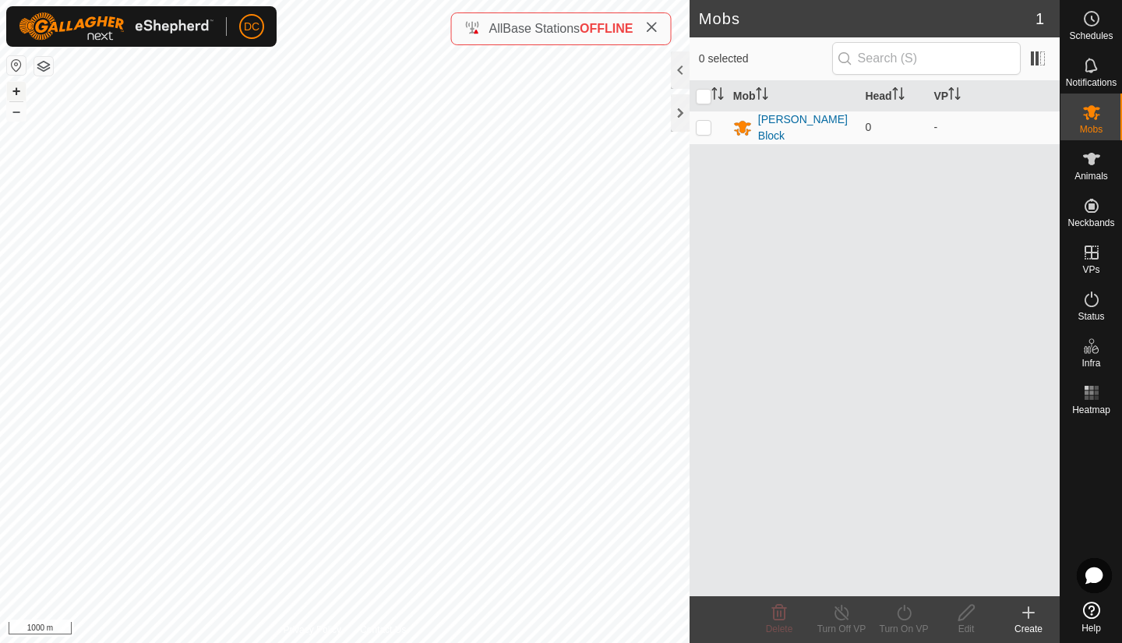
click at [16, 87] on button "+" at bounding box center [16, 91] width 19 height 19
click at [1033, 57] on span at bounding box center [1037, 58] width 25 height 25
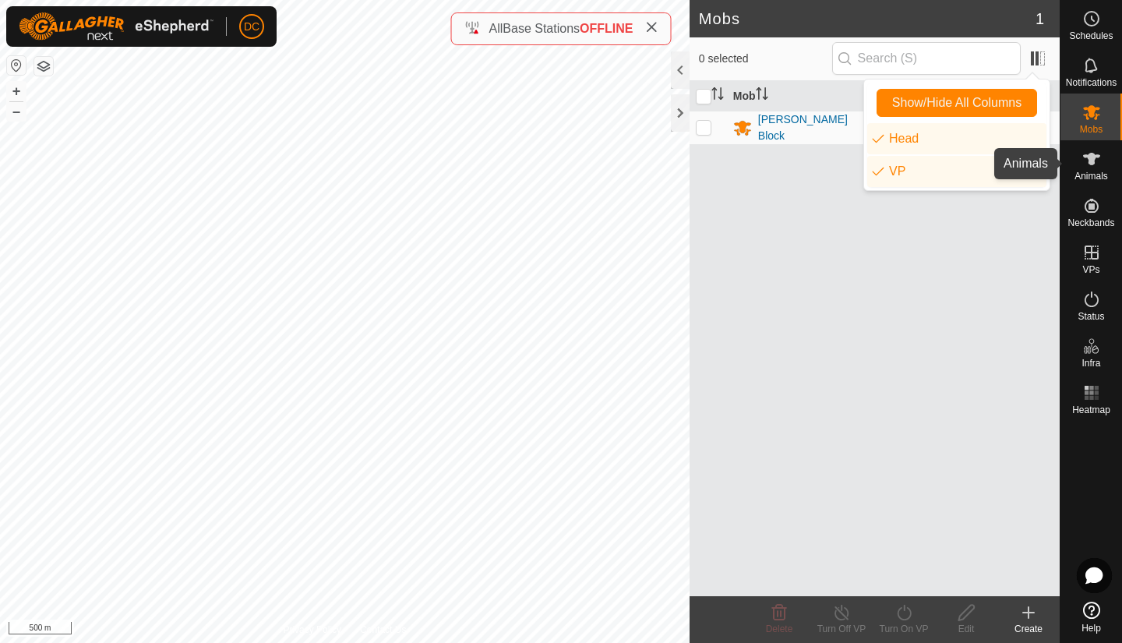
click at [1096, 164] on icon at bounding box center [1091, 159] width 19 height 19
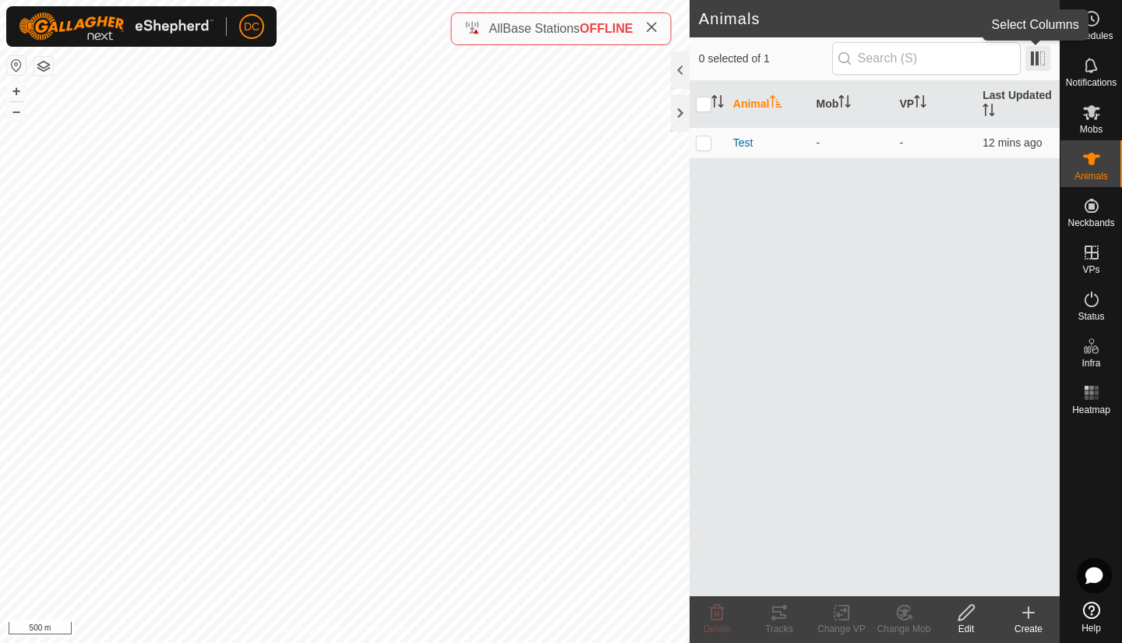
click at [1038, 63] on span at bounding box center [1037, 58] width 25 height 25
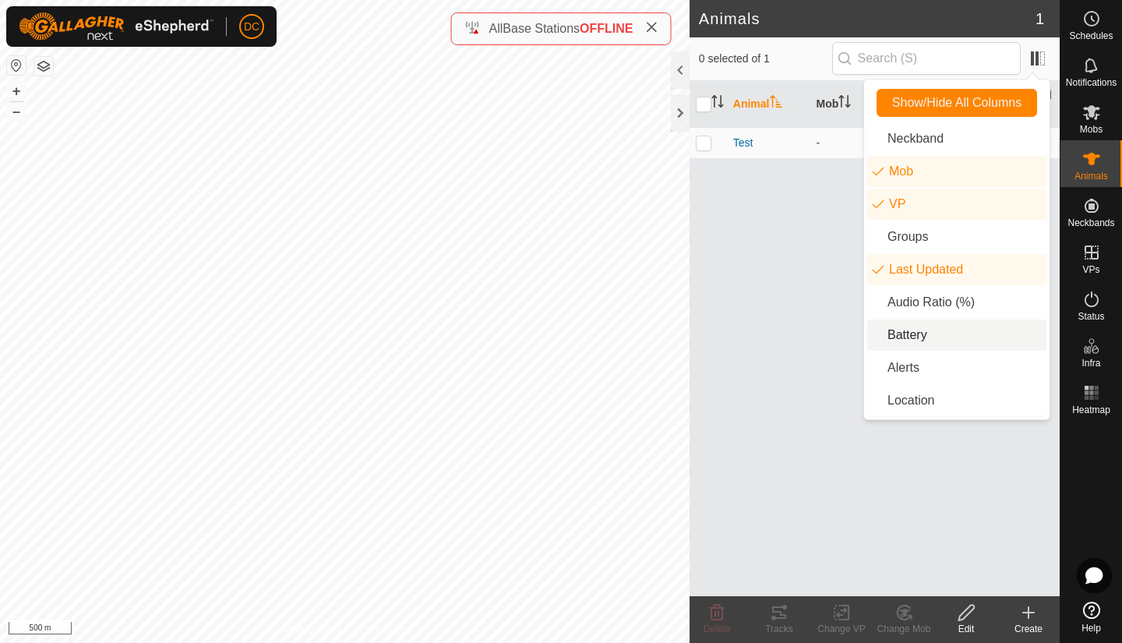
click at [884, 336] on li "Battery" at bounding box center [956, 334] width 179 height 31
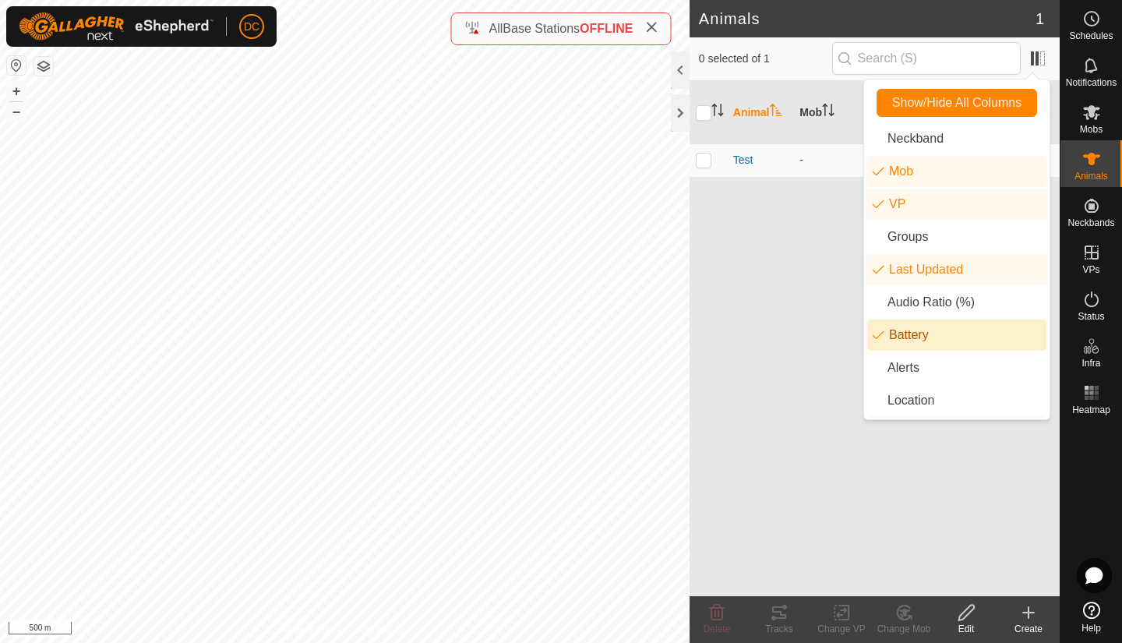
click at [881, 335] on li "Battery" at bounding box center [956, 334] width 179 height 31
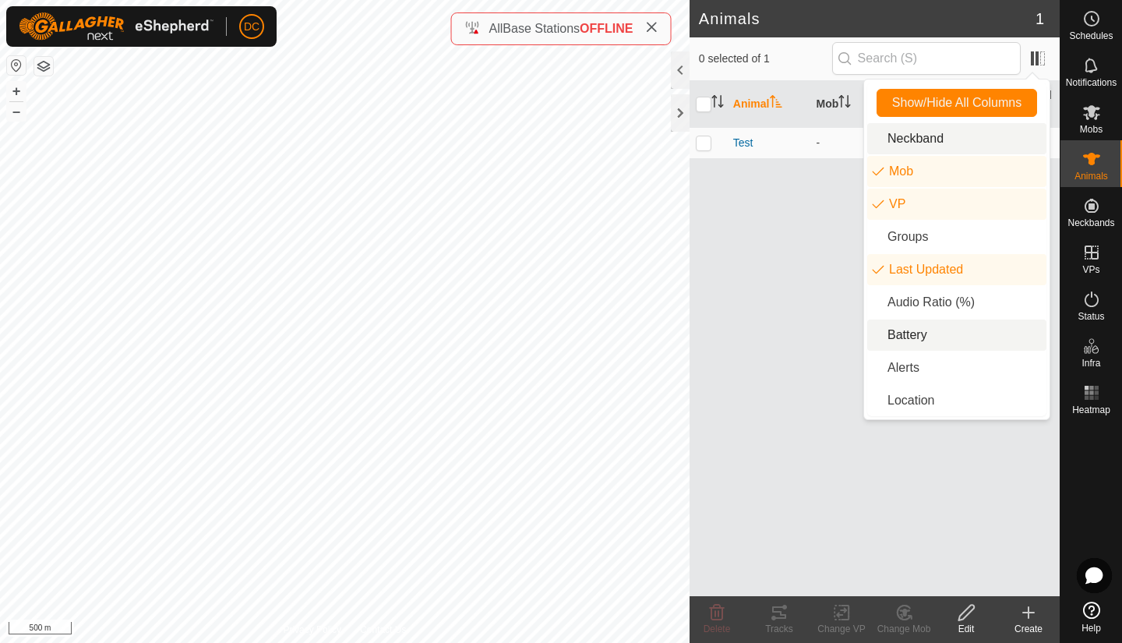
click at [909, 142] on li "Neckband" at bounding box center [956, 138] width 179 height 31
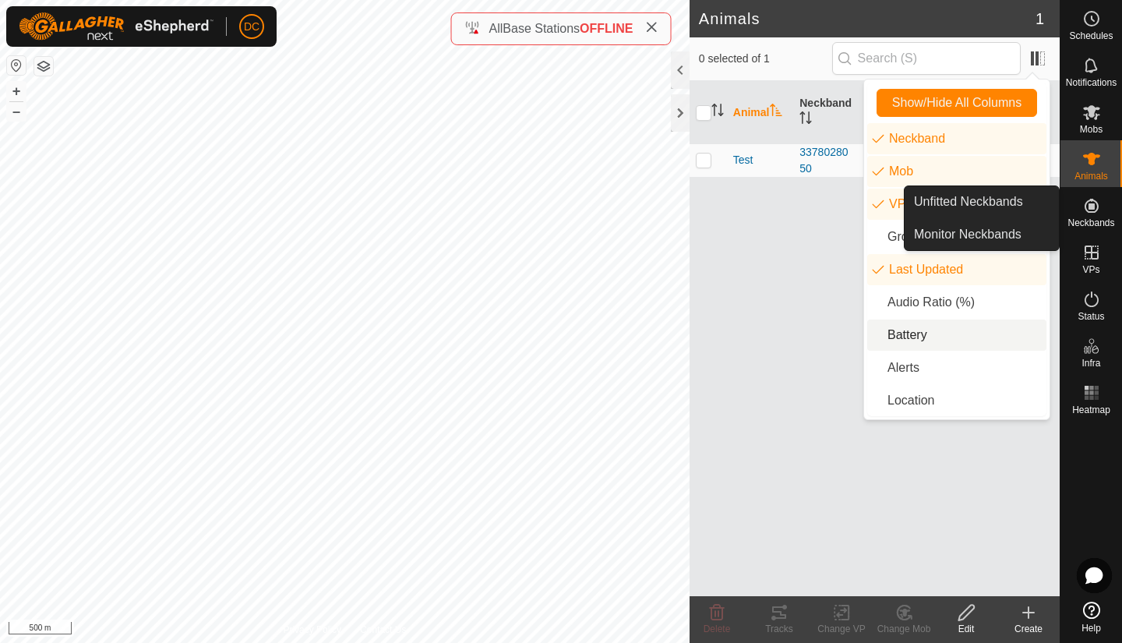
drag, startPoint x: 1096, startPoint y: 231, endPoint x: 1092, endPoint y: 203, distance: 27.5
click at [1092, 203] on icon at bounding box center [1092, 206] width 14 height 14
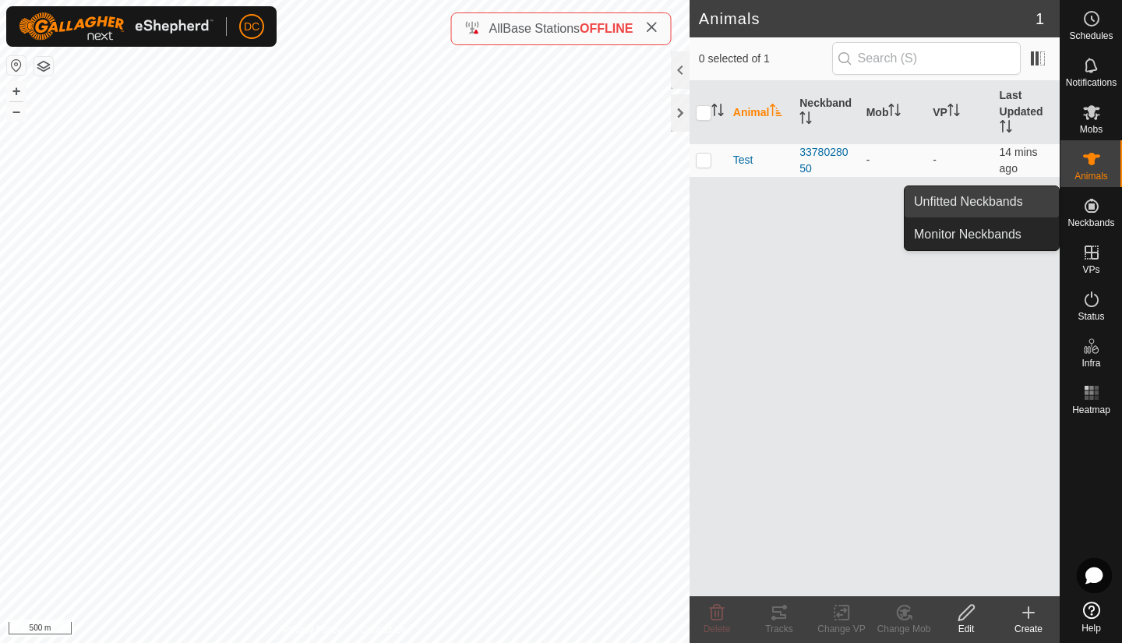
click at [1005, 206] on link "Unfitted Neckbands" at bounding box center [982, 201] width 154 height 31
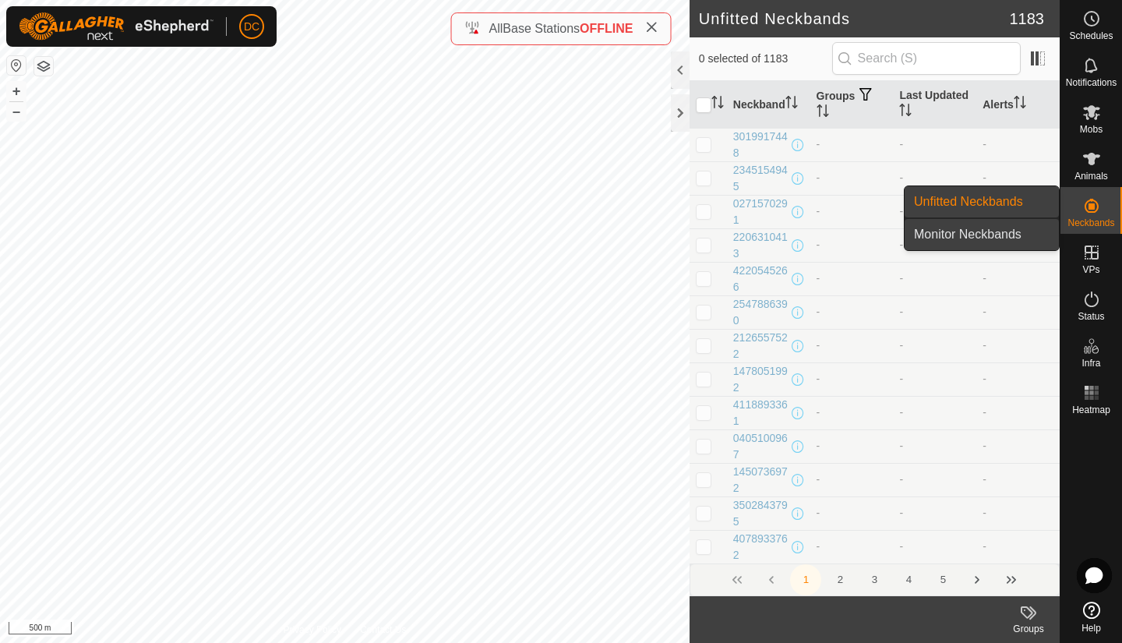
click at [1014, 236] on link "Monitor Neckbands" at bounding box center [982, 234] width 154 height 31
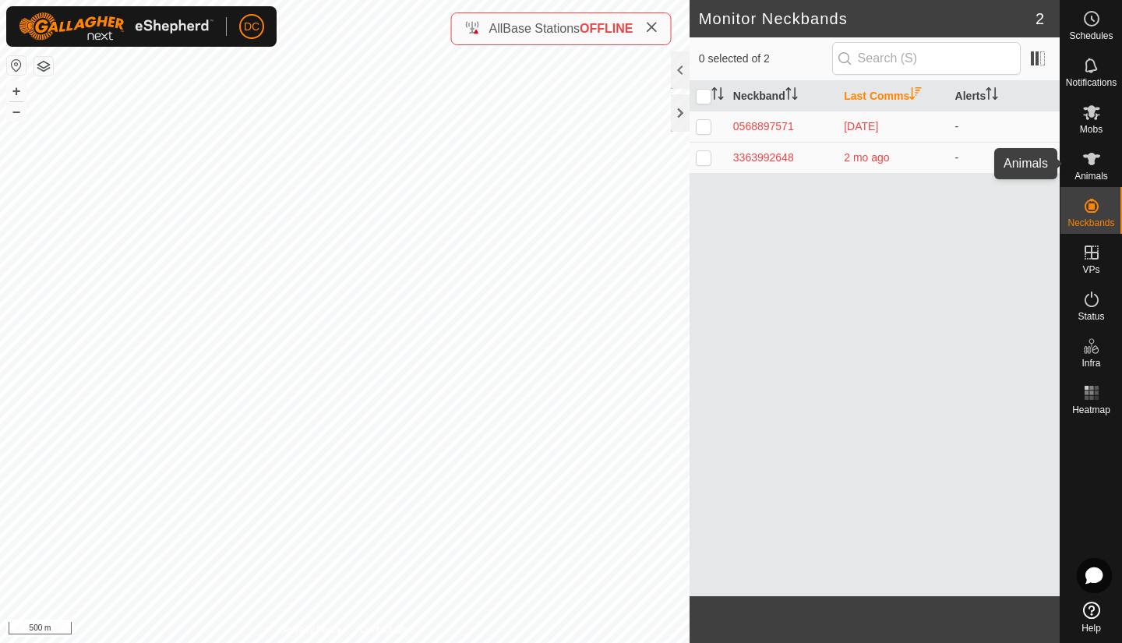
click at [1089, 161] on icon at bounding box center [1091, 159] width 17 height 12
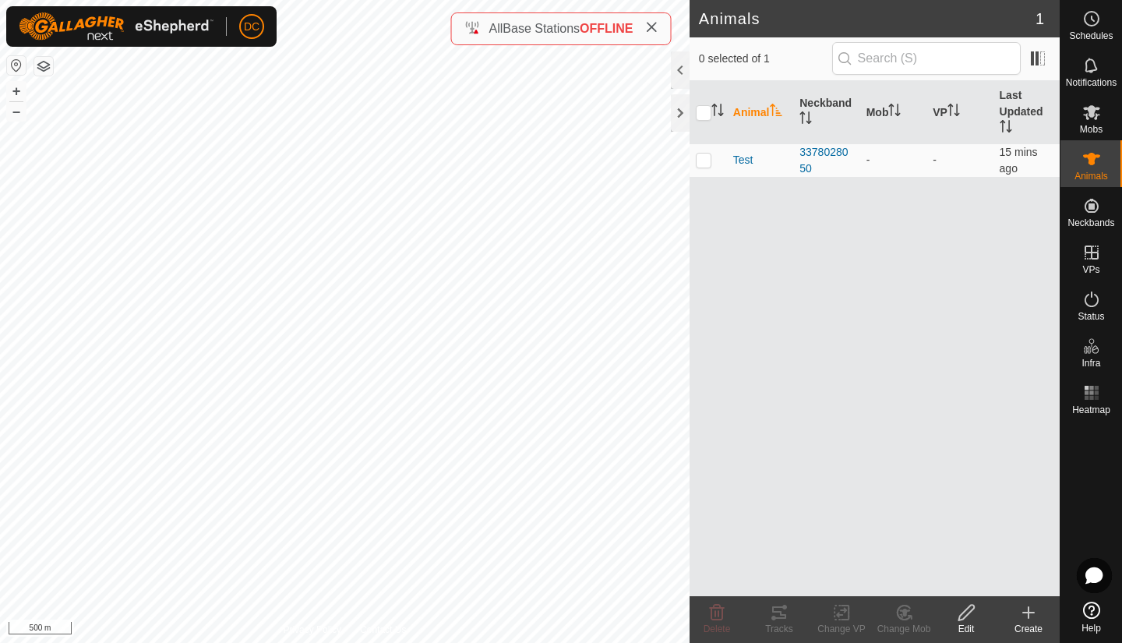
click at [1089, 161] on icon at bounding box center [1091, 159] width 17 height 12
click at [1087, 123] on es-mob-svg-icon at bounding box center [1092, 112] width 28 height 25
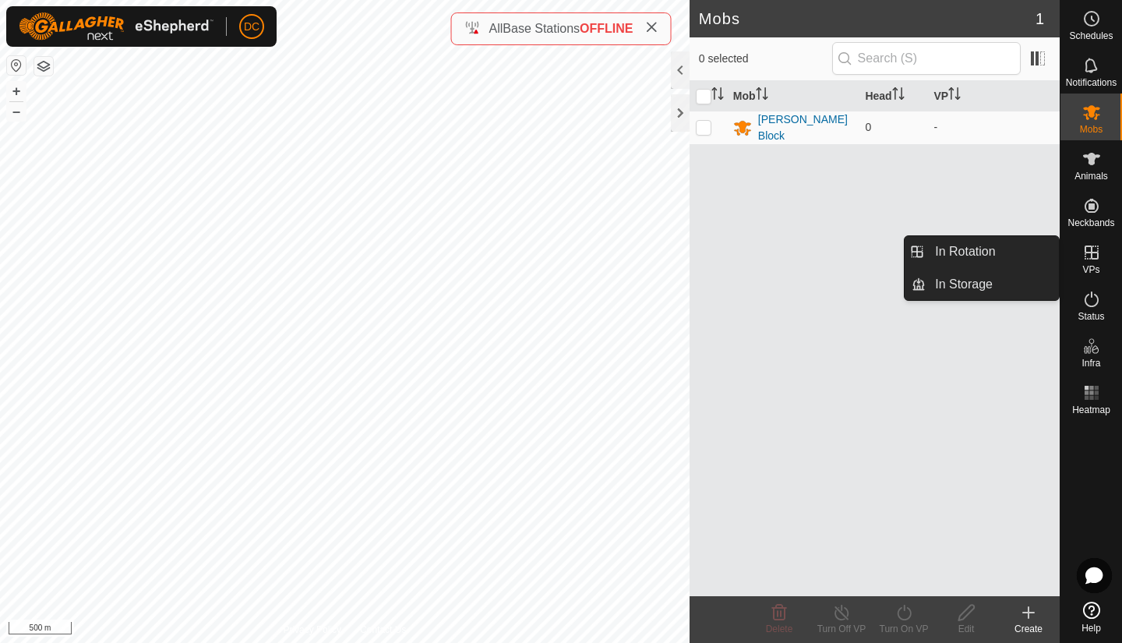
click at [1094, 256] on icon at bounding box center [1091, 252] width 19 height 19
click at [978, 250] on link "In Rotation" at bounding box center [992, 251] width 133 height 31
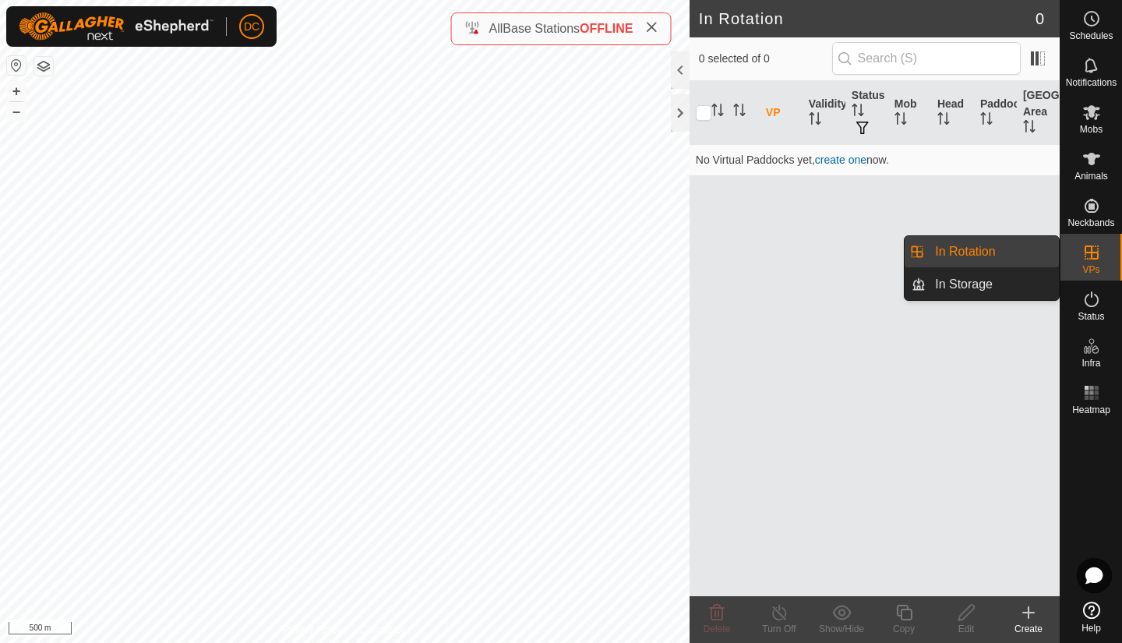
click at [978, 250] on link "In Rotation" at bounding box center [992, 251] width 133 height 31
click at [965, 279] on link "In Storage" at bounding box center [992, 284] width 133 height 31
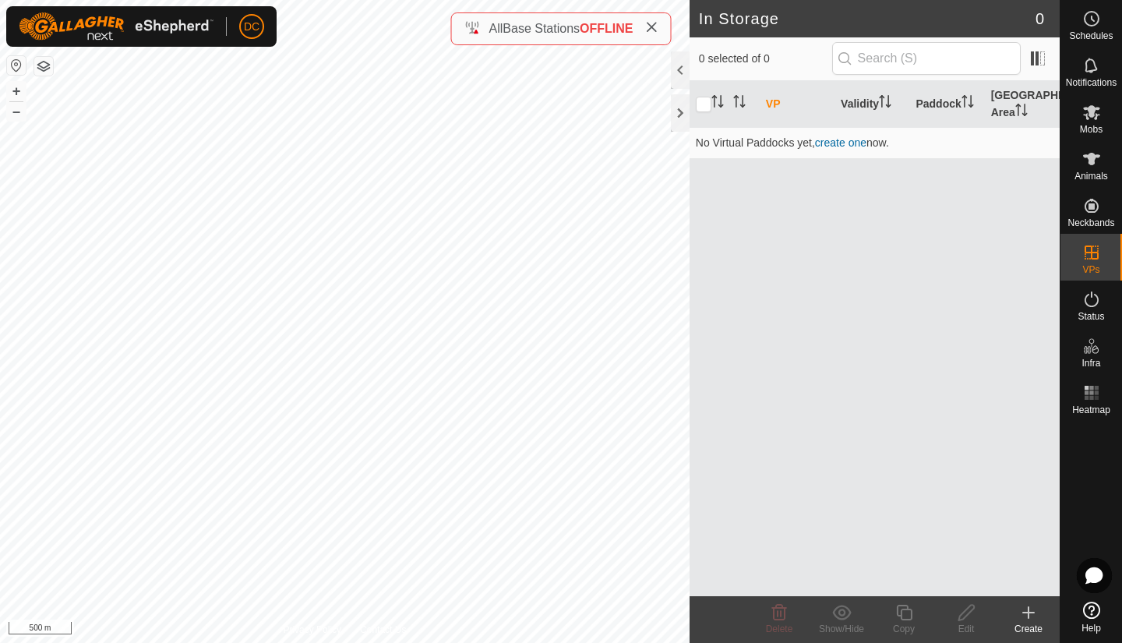
click at [1117, 325] on div "Status" at bounding box center [1091, 304] width 62 height 47
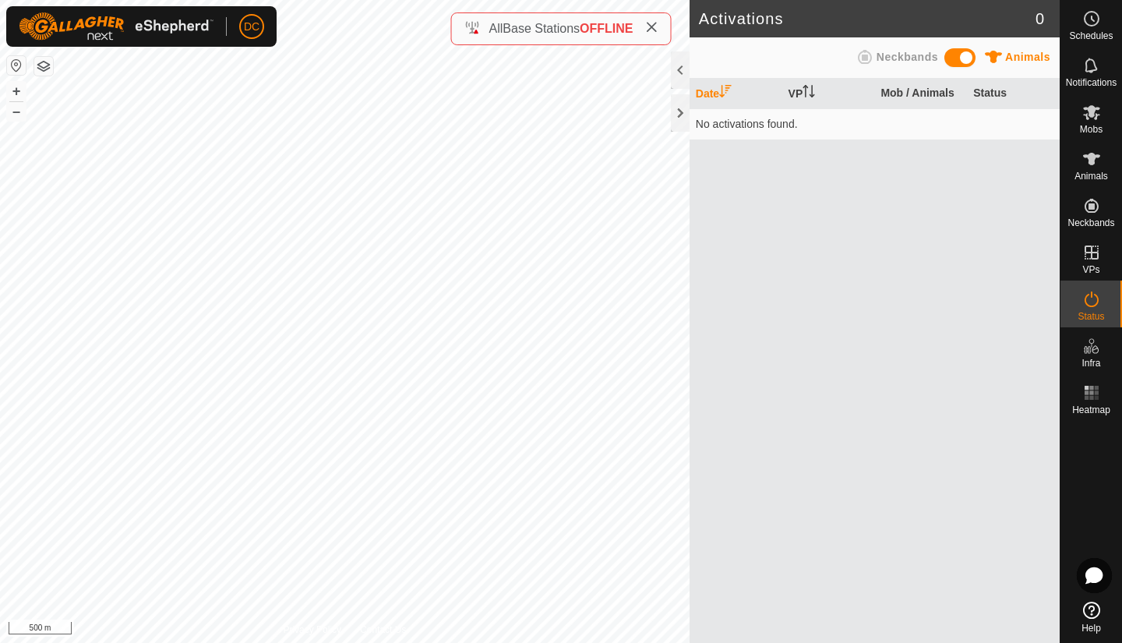
click at [1121, 300] on div "Status" at bounding box center [1091, 304] width 62 height 47
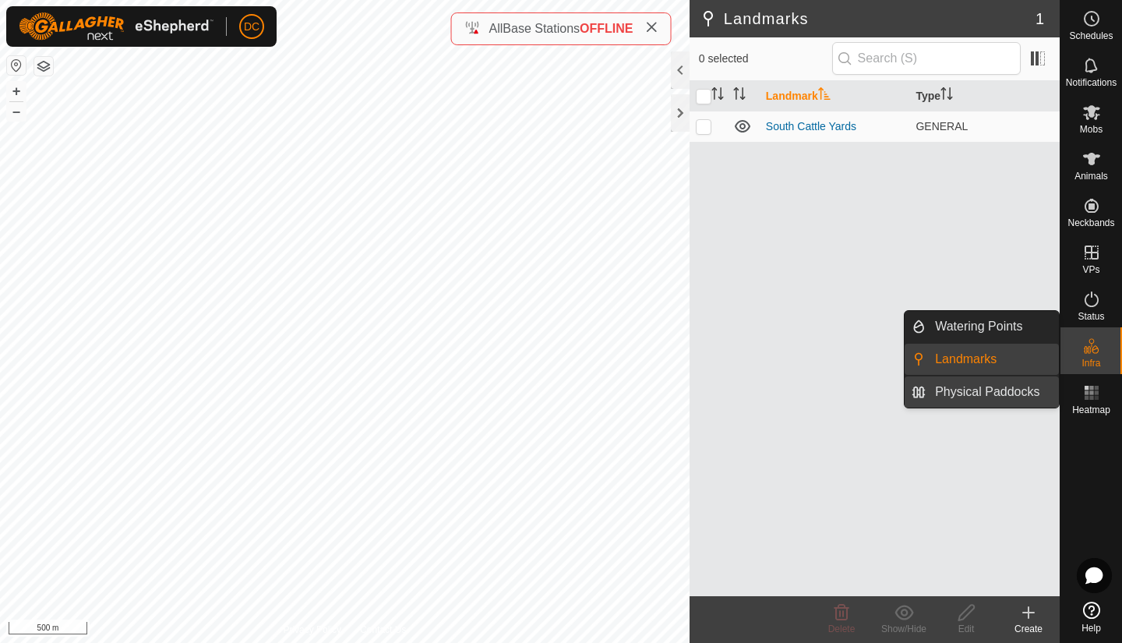
click at [995, 395] on link "Physical Paddocks" at bounding box center [992, 391] width 133 height 31
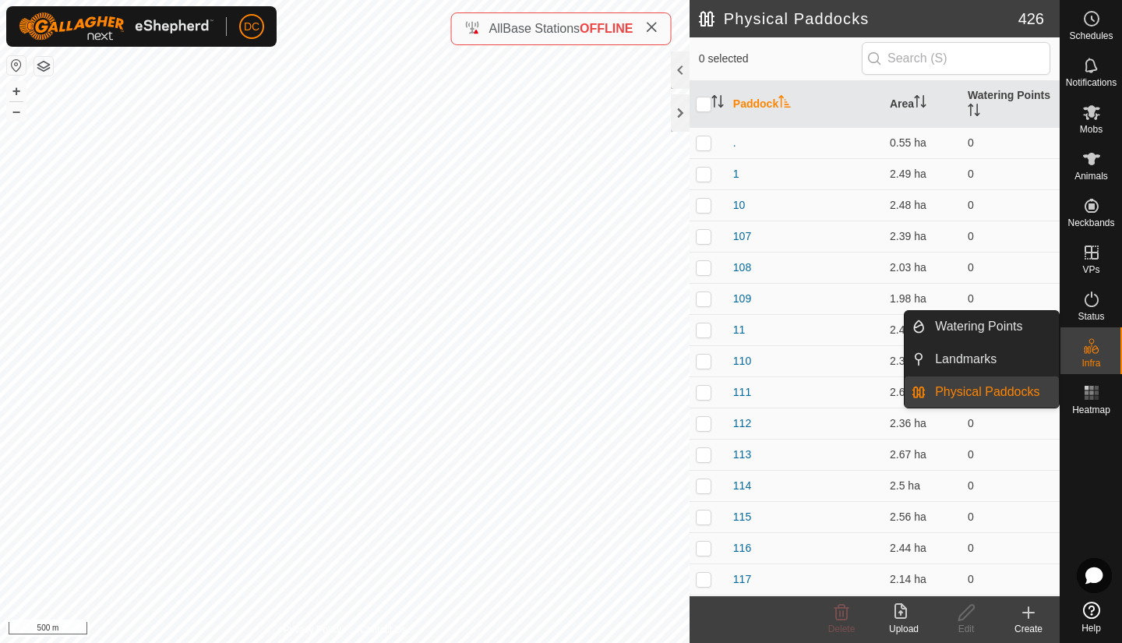
click at [995, 395] on link "Physical Paddocks" at bounding box center [992, 391] width 133 height 31
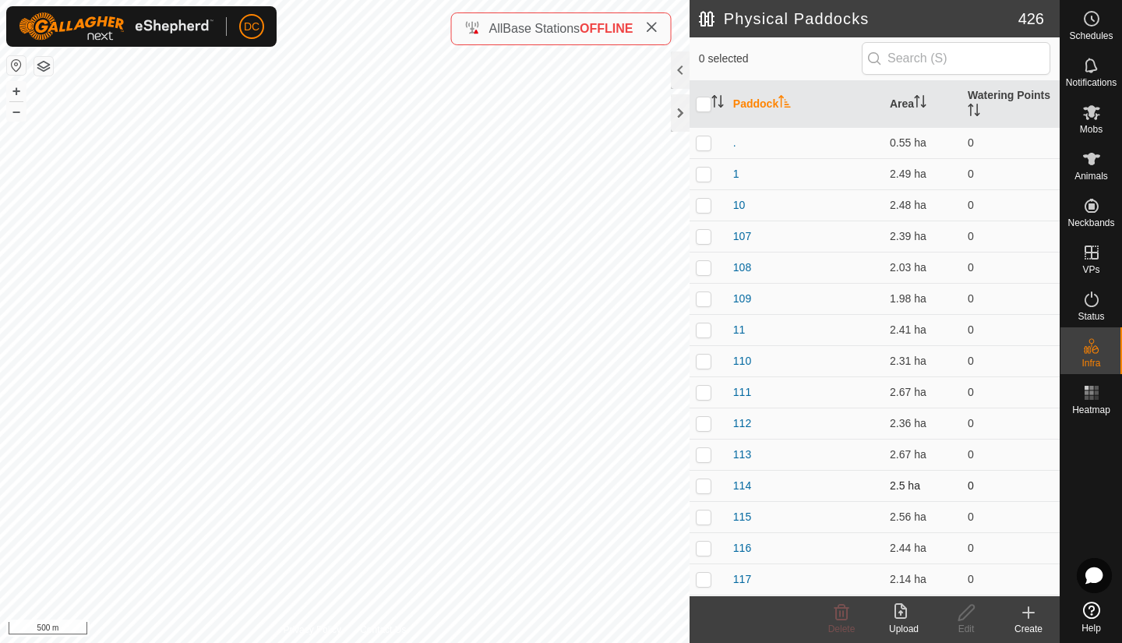
click at [702, 485] on p-checkbox at bounding box center [704, 485] width 16 height 12
checkbox input "true"
click at [709, 518] on p-checkbox at bounding box center [704, 516] width 16 height 12
checkbox input "true"
click at [704, 483] on p-checkbox at bounding box center [704, 485] width 16 height 12
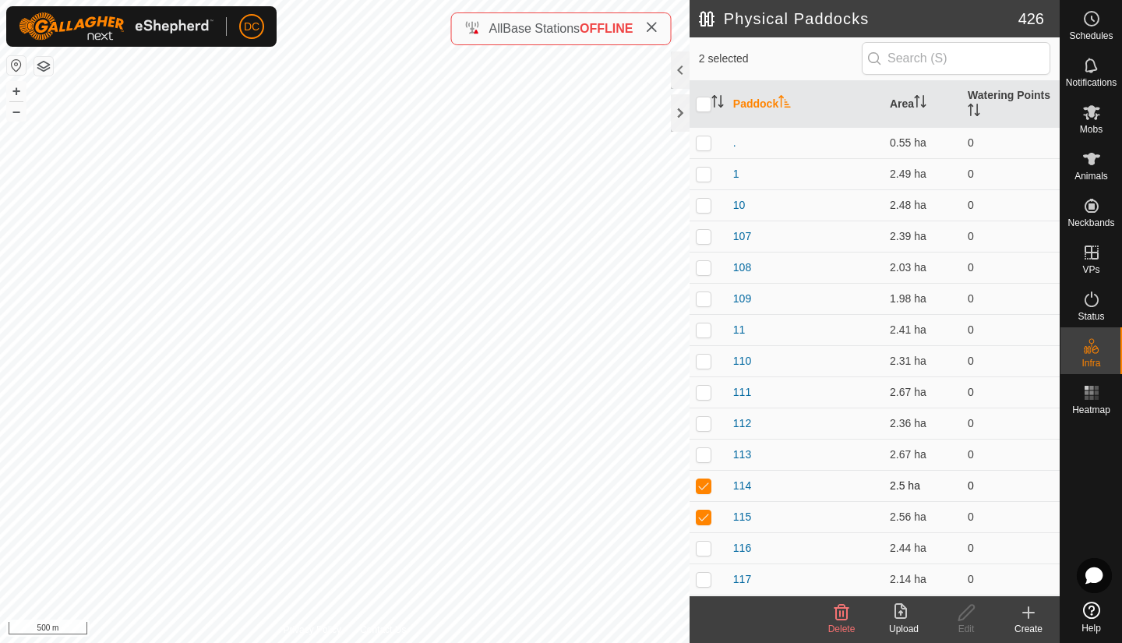
checkbox input "false"
click at [701, 516] on p-checkbox at bounding box center [704, 516] width 16 height 12
checkbox input "false"
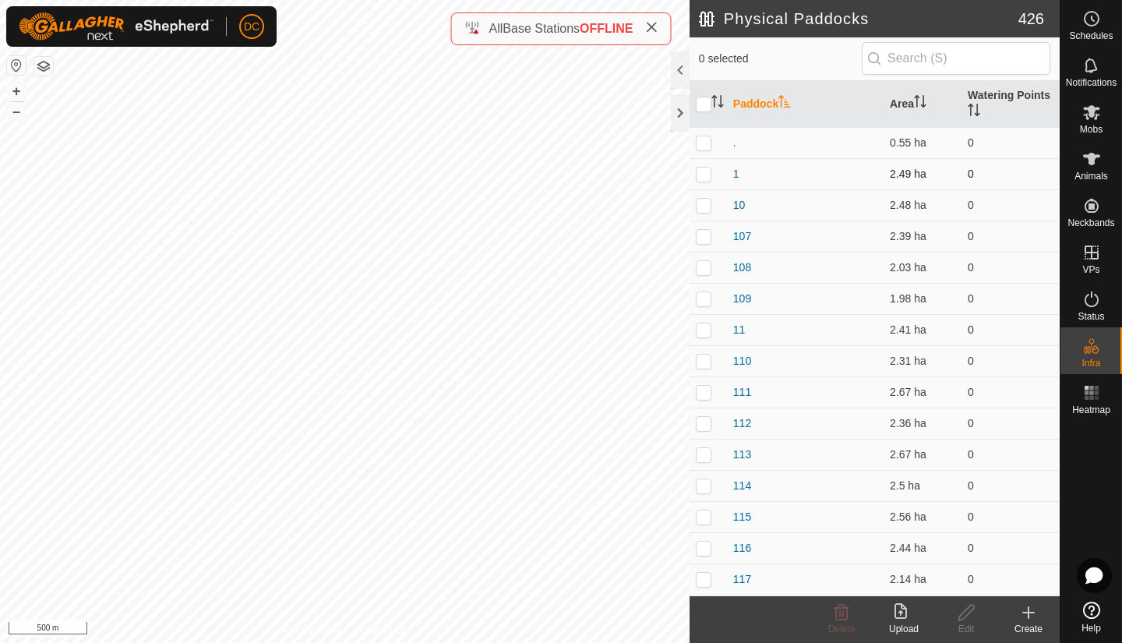
click at [704, 172] on p-checkbox at bounding box center [704, 174] width 16 height 12
checkbox input "false"
click at [679, 108] on div at bounding box center [680, 112] width 19 height 37
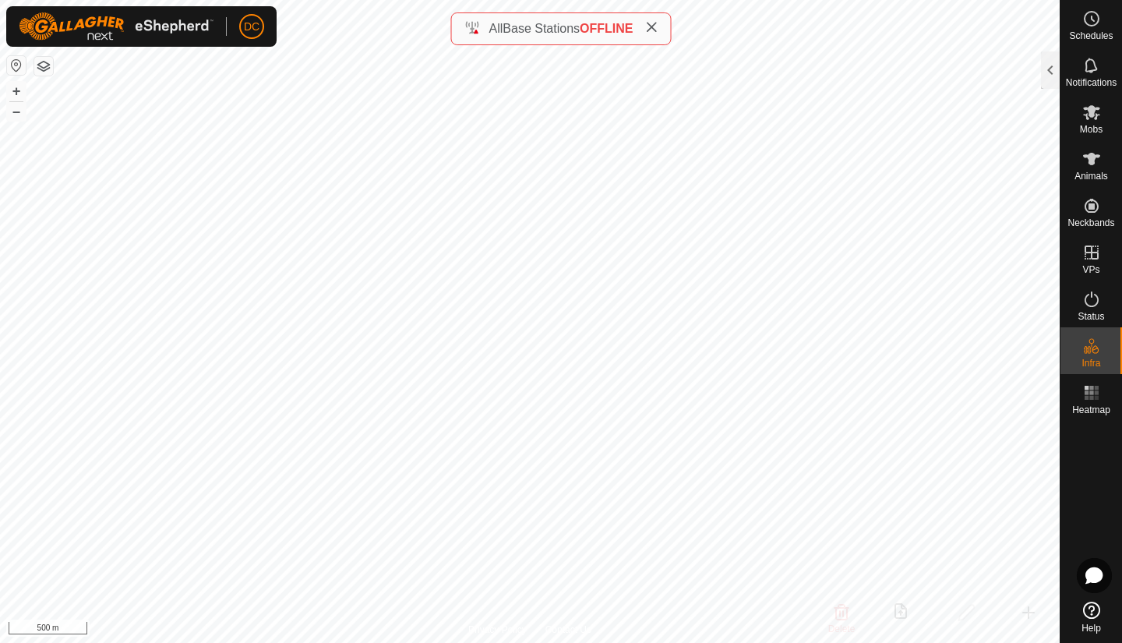
click at [47, 65] on button "button" at bounding box center [43, 66] width 19 height 19
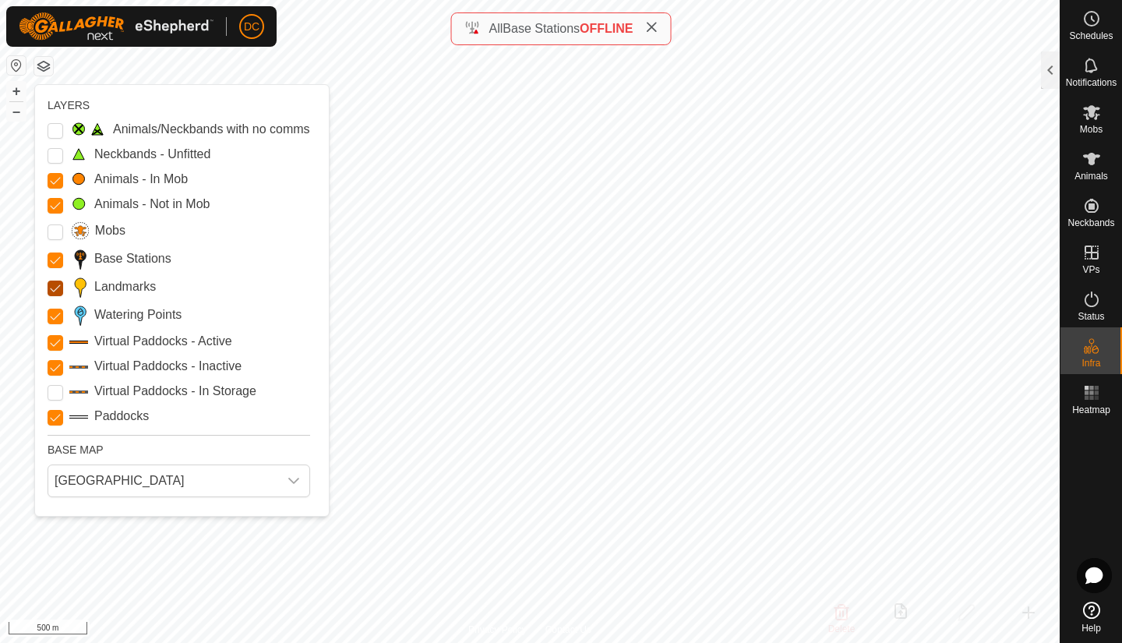
click at [54, 286] on input "Landmarks" at bounding box center [56, 289] width 16 height 16
click at [57, 317] on Points "Watering Points" at bounding box center [56, 317] width 16 height 16
click at [55, 365] on Inactive "Virtual Paddocks - Inactive" at bounding box center [56, 368] width 16 height 16
click at [53, 128] on Issue "Animals/Neckbands with no comms" at bounding box center [56, 131] width 16 height 16
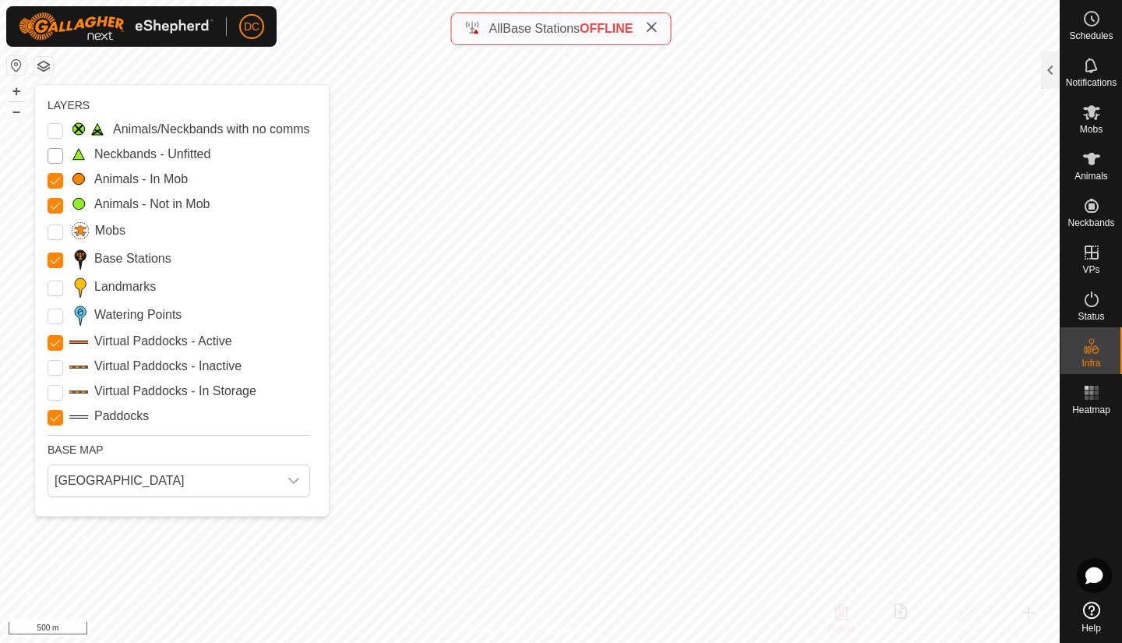
click at [57, 156] on Unfitted "Neckbands - Unfitted" at bounding box center [56, 156] width 16 height 16
click at [295, 482] on icon "dropdown trigger" at bounding box center [293, 481] width 11 height 6
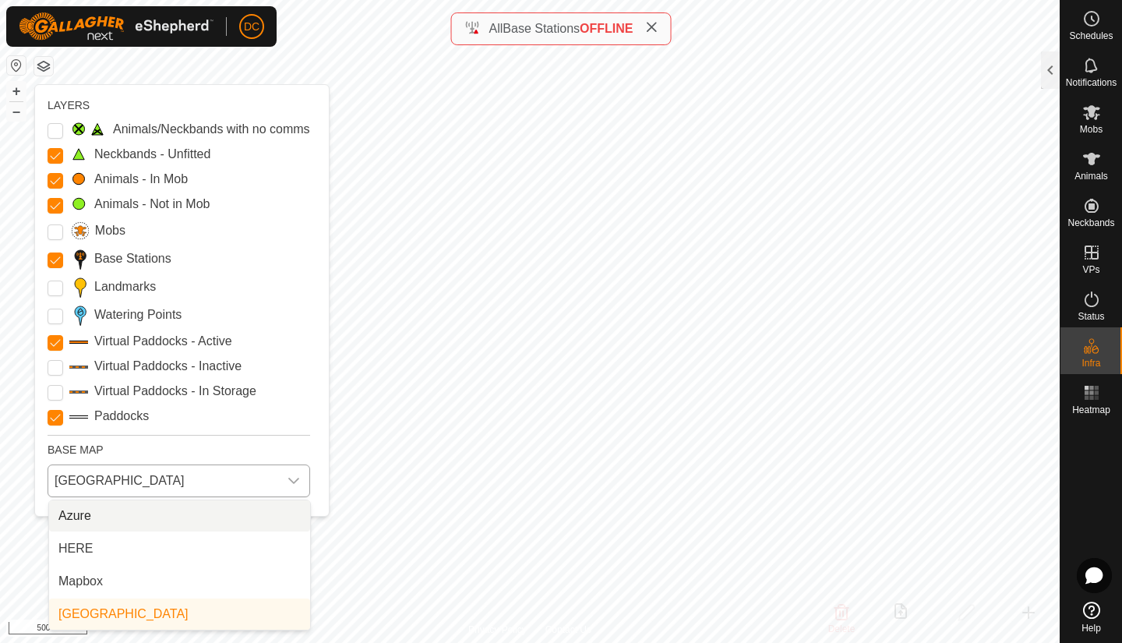
click at [295, 482] on icon "dropdown trigger" at bounding box center [293, 481] width 11 height 6
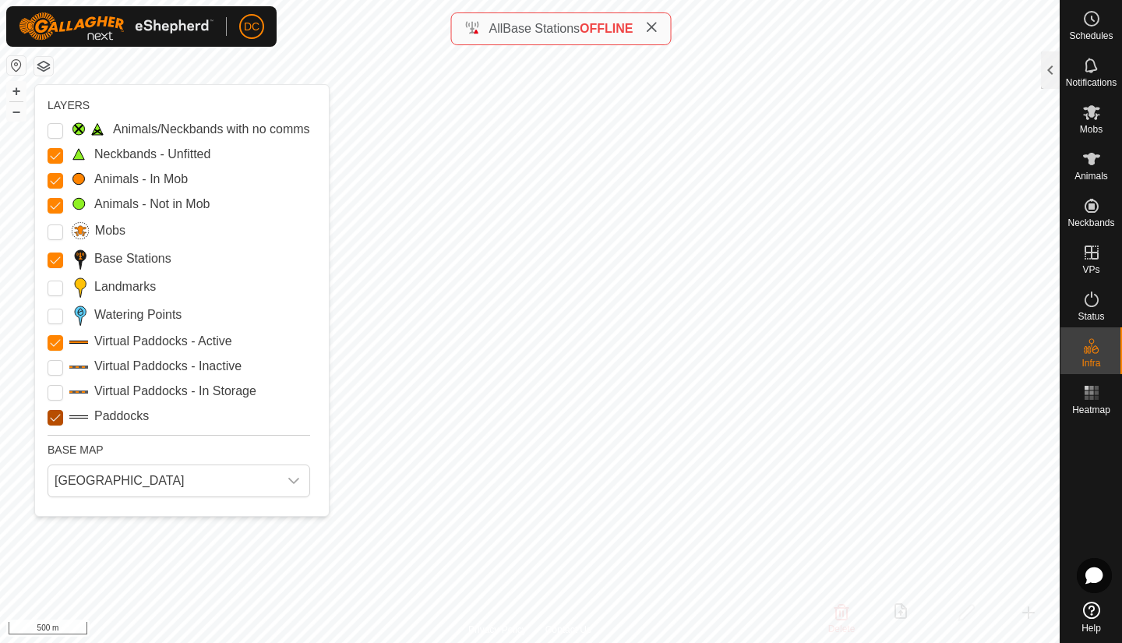
click at [55, 413] on input "Paddocks" at bounding box center [56, 418] width 16 height 16
click at [1089, 161] on icon at bounding box center [1091, 159] width 17 height 12
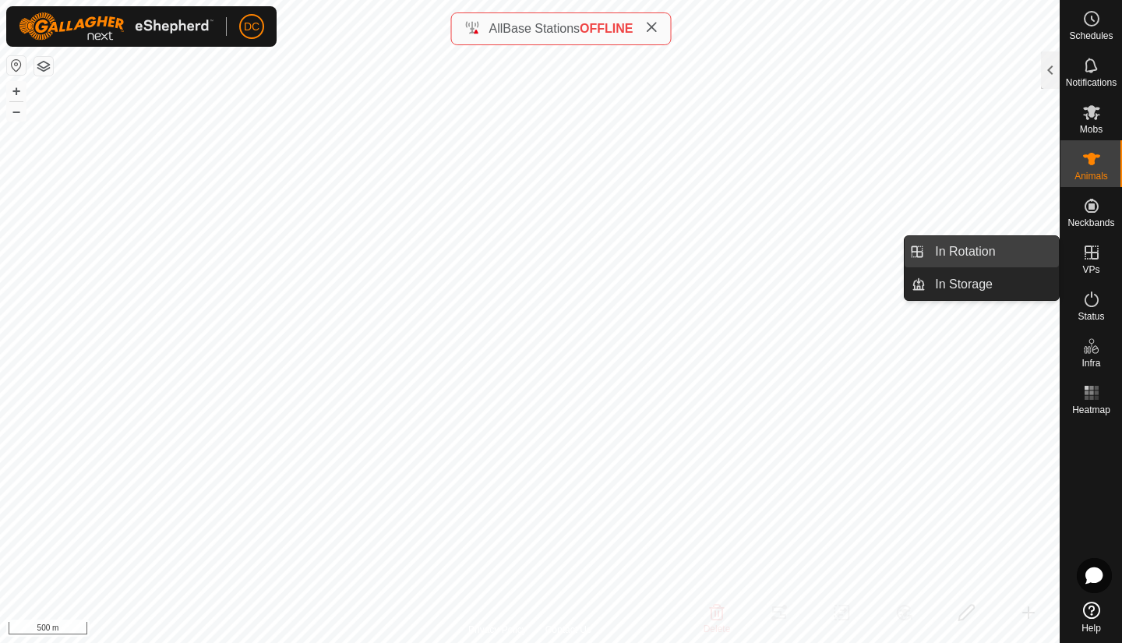
click at [961, 252] on link "In Rotation" at bounding box center [992, 251] width 133 height 31
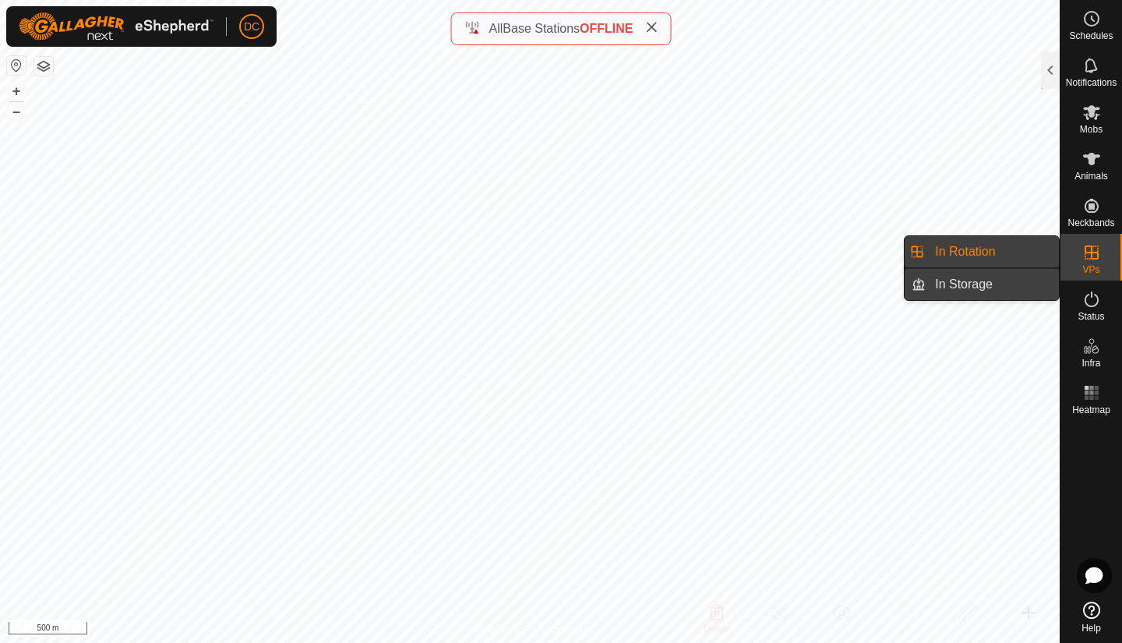
click at [958, 278] on link "In Storage" at bounding box center [992, 284] width 133 height 31
click at [948, 249] on link "In Rotation" at bounding box center [992, 251] width 133 height 31
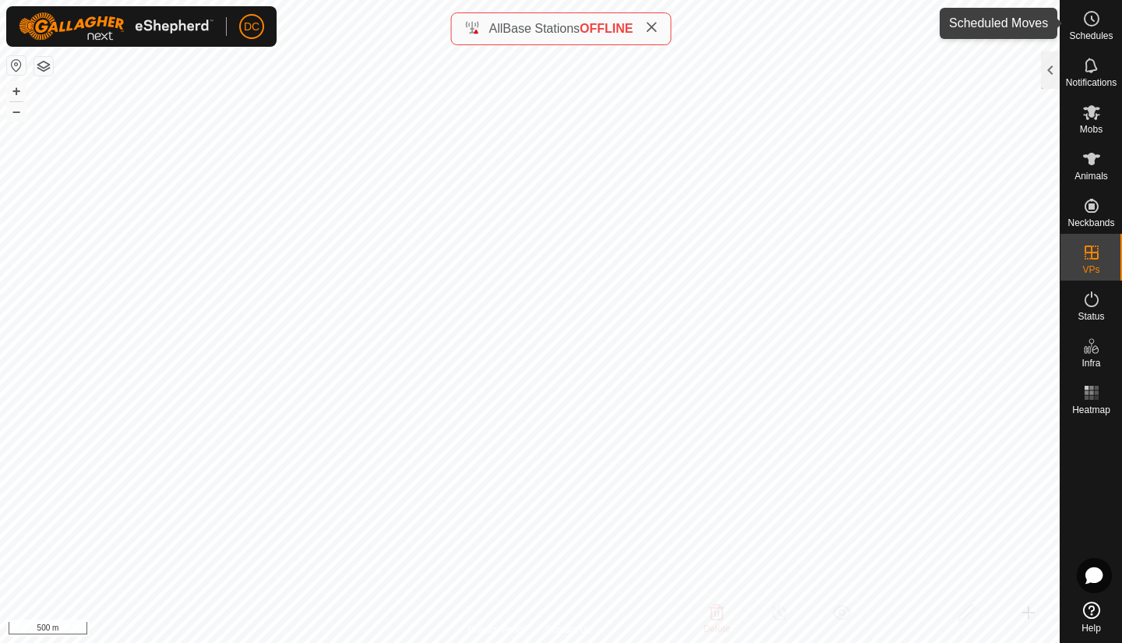
click at [1086, 23] on circle at bounding box center [1092, 19] width 14 height 14
